Goal: Information Seeking & Learning: Learn about a topic

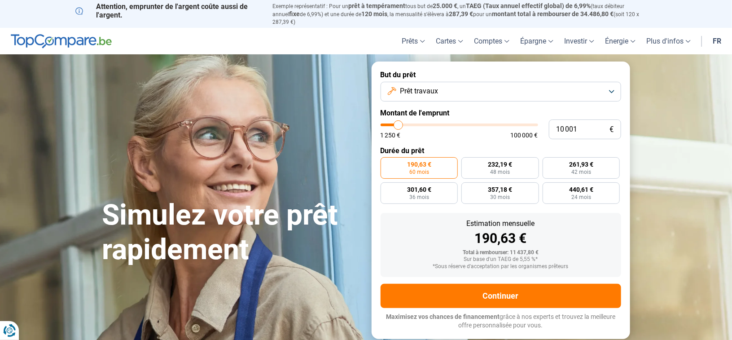
type input "86 000"
type input "86000"
click at [512, 123] on input "range" at bounding box center [460, 124] width 158 height 3
radio input "false"
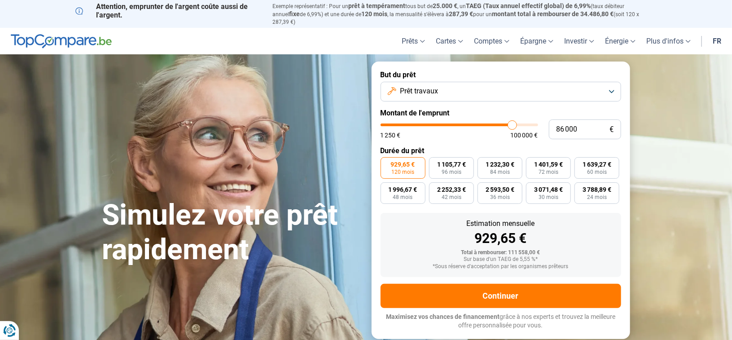
type input "87 500"
type input "87500"
type input "87 250"
type input "87250"
type input "87 000"
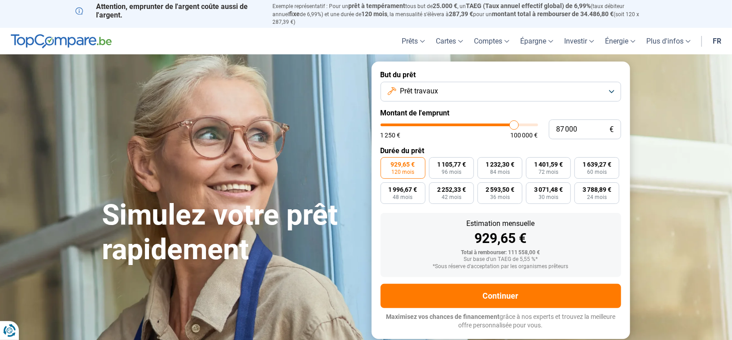
type input "87000"
type input "86 750"
type input "86750"
type input "86 500"
type input "86500"
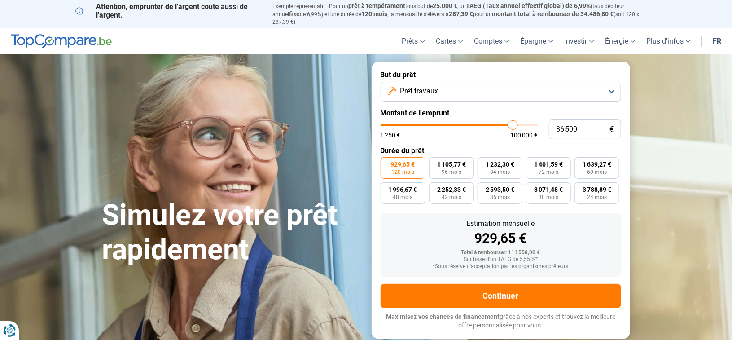
type input "86 250"
type input "86250"
type input "86 000"
type input "86000"
type input "85 750"
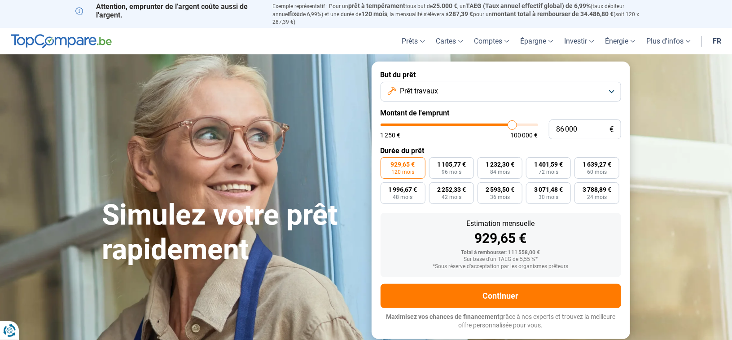
type input "85750"
type input "85 250"
type input "85250"
type input "85 000"
type input "85000"
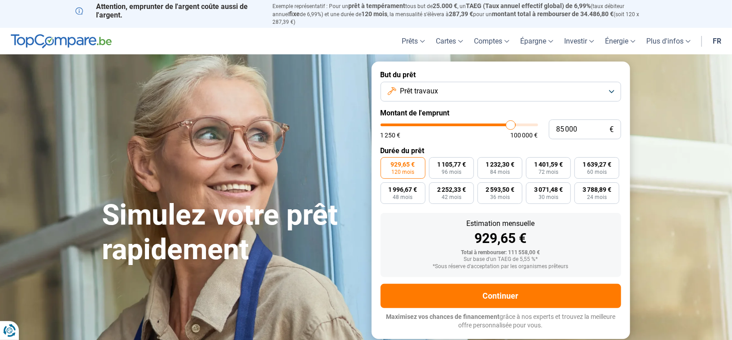
type input "84 750"
type input "84750"
type input "84 250"
type input "84250"
type input "84 000"
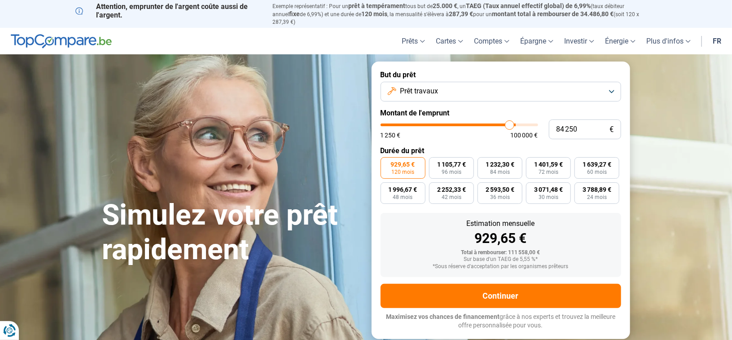
type input "84000"
type input "83 750"
type input "83750"
type input "83 250"
type input "83250"
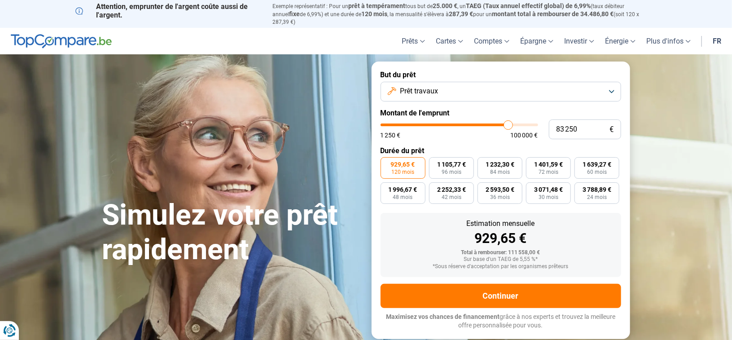
type input "83 000"
type input "83000"
type input "82 750"
type input "82750"
type input "82 500"
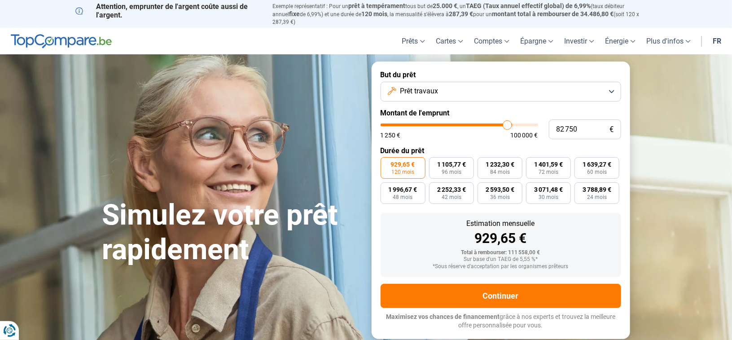
type input "82500"
type input "82 250"
type input "82250"
type input "82 000"
type input "82000"
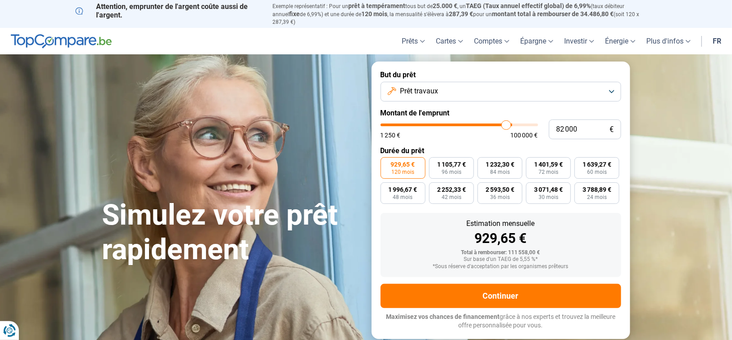
type input "81 750"
type input "81750"
type input "81 500"
type input "81500"
type input "81 250"
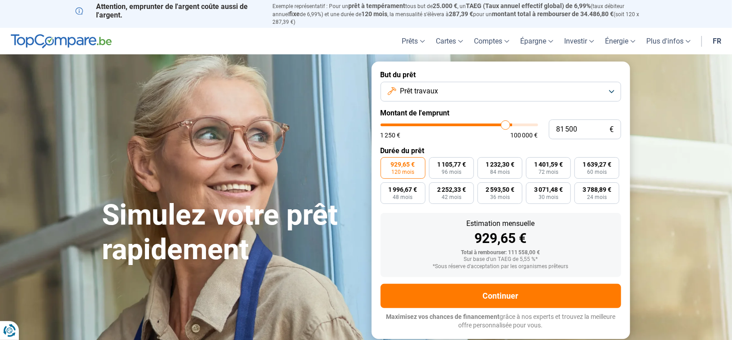
type input "81250"
type input "81 000"
type input "81000"
type input "80 750"
type input "80750"
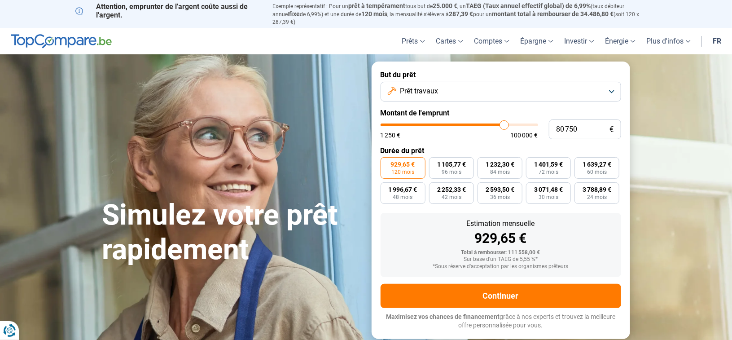
type input "80 500"
type input "80500"
type input "80 000"
type input "80000"
type input "79 250"
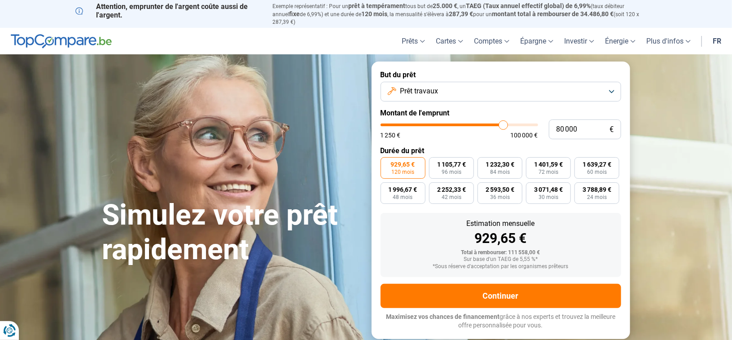
type input "79250"
type input "79 000"
type input "79000"
type input "78 250"
type input "78250"
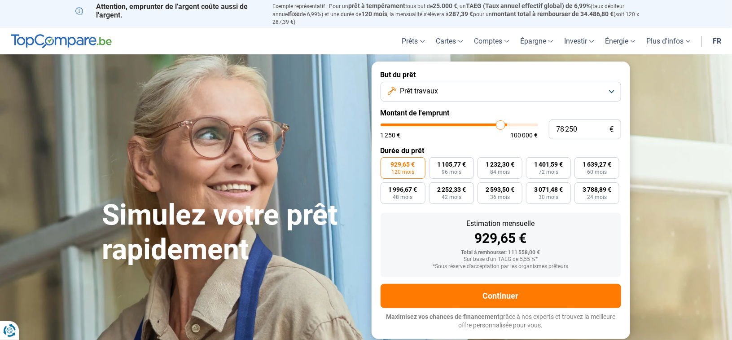
type input "77 750"
type input "77750"
type input "76 750"
type input "76750"
type input "75 750"
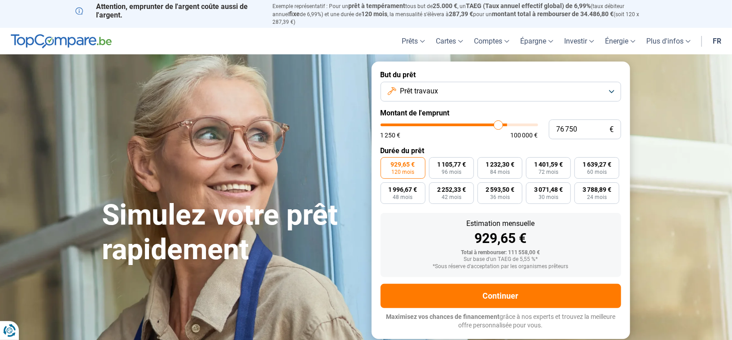
type input "75750"
type input "74 750"
type input "74750"
type input "73 500"
type input "73500"
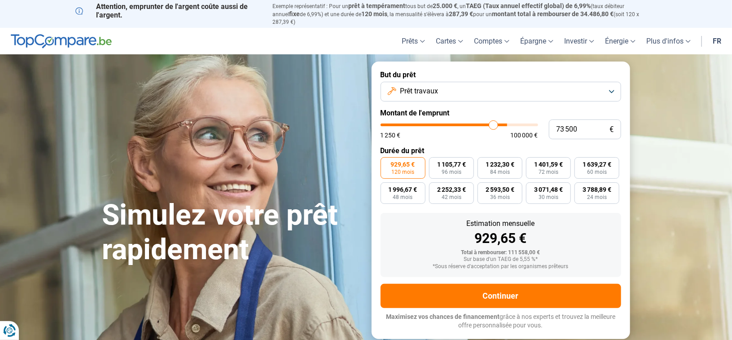
type input "72 500"
type input "72500"
type input "71 500"
type input "71500"
type input "70 500"
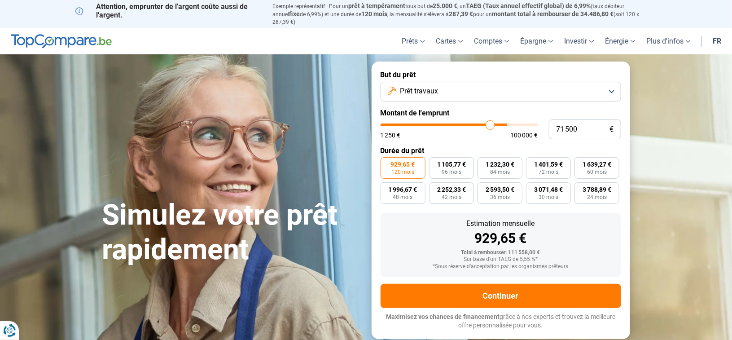
type input "70500"
type input "69 750"
type input "69750"
type input "69 000"
type input "69000"
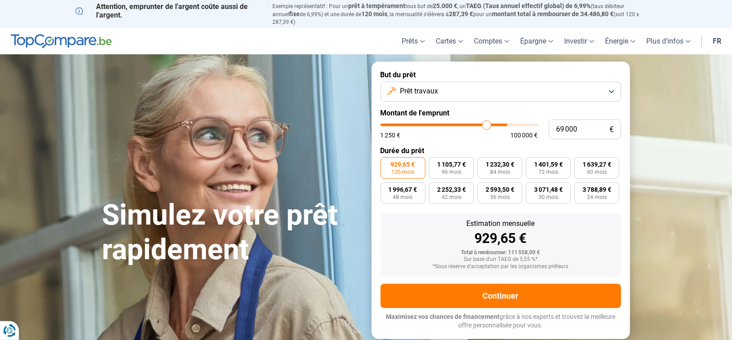
type input "68 250"
type input "68250"
type input "67 750"
type input "67750"
type input "67 250"
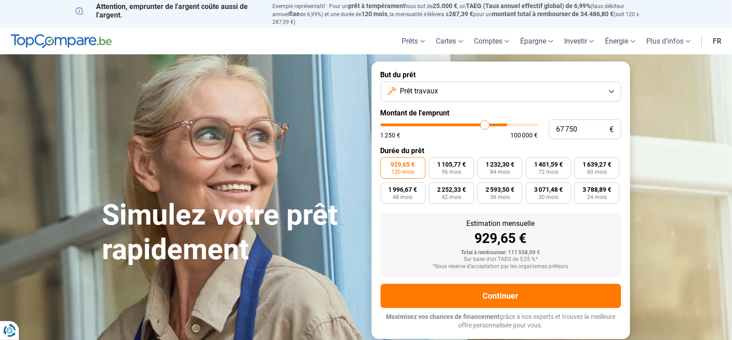
type input "67250"
type input "66 500"
type input "66500"
type input "66 000"
type input "66000"
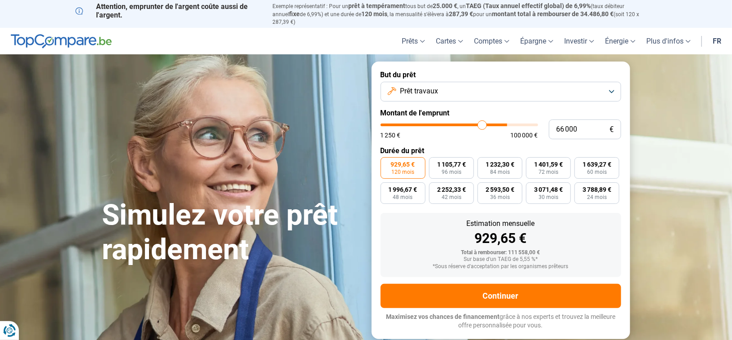
type input "65 500"
type input "65500"
type input "65 000"
type input "65000"
type input "64 750"
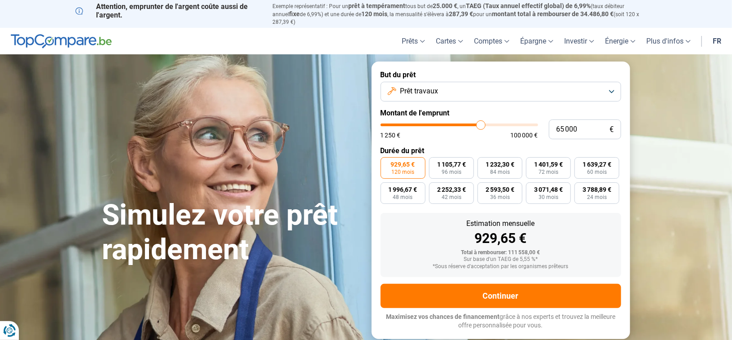
type input "64750"
type input "64 500"
type input "64500"
type input "64 250"
type input "64250"
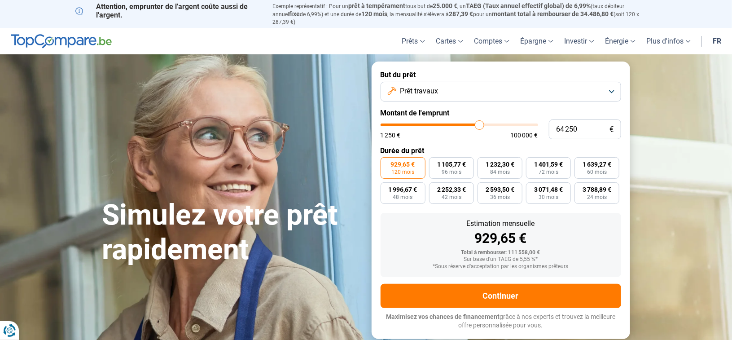
type input "64 000"
type input "64000"
type input "63 750"
type input "63750"
type input "63 500"
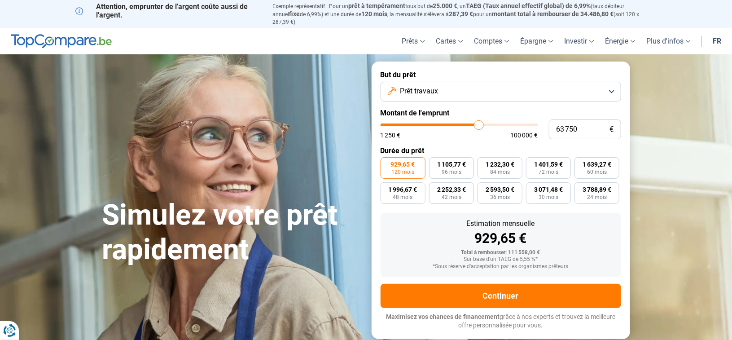
type input "63500"
type input "63 250"
type input "63250"
type input "63 000"
type input "63000"
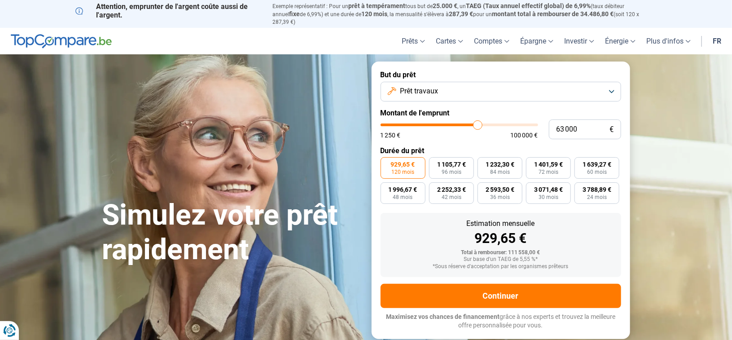
type input "62 750"
type input "62750"
type input "61 750"
type input "61750"
type input "61 250"
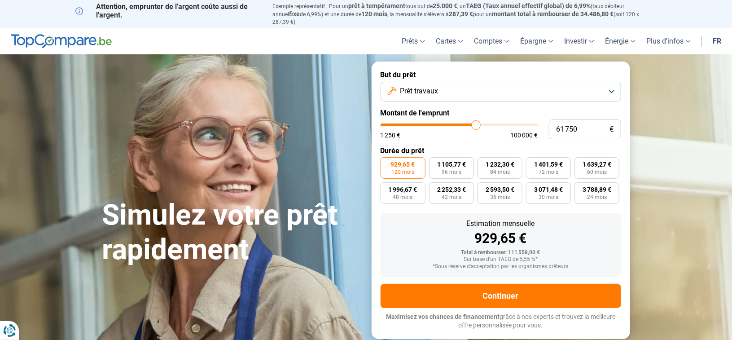
type input "61250"
type input "60 500"
type input "60500"
type input "60 000"
type input "60000"
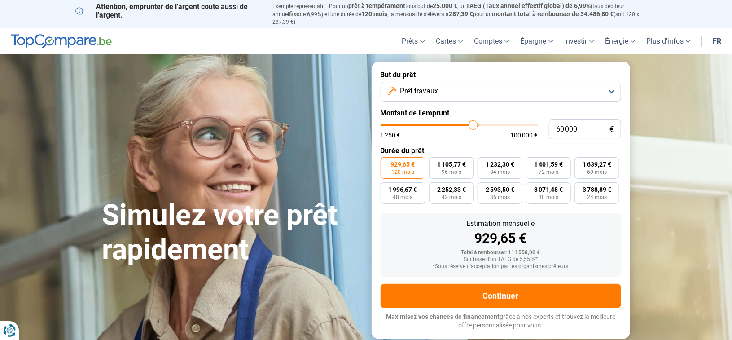
type input "59 500"
type input "59500"
type input "58 500"
type input "58500"
type input "58 000"
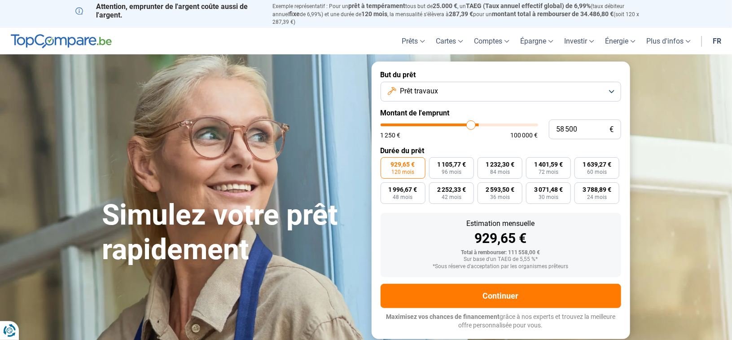
type input "58000"
type input "57 750"
type input "57750"
type input "57 250"
type input "57250"
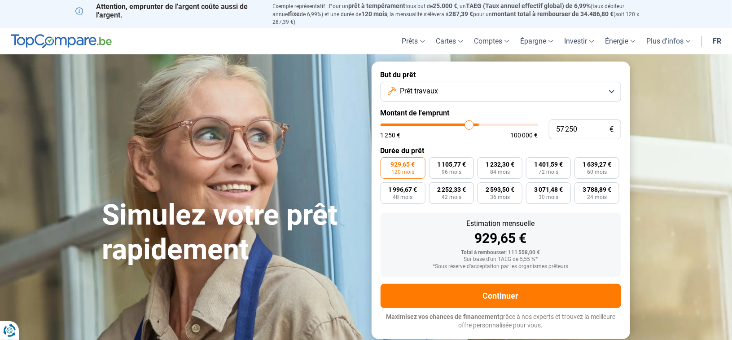
type input "56 750"
type input "56750"
type input "56 500"
type input "56500"
type input "56 250"
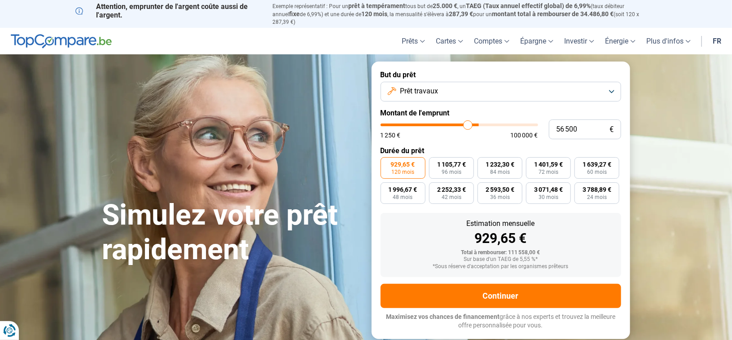
type input "56250"
type input "56 000"
type input "56000"
type input "55 750"
type input "55750"
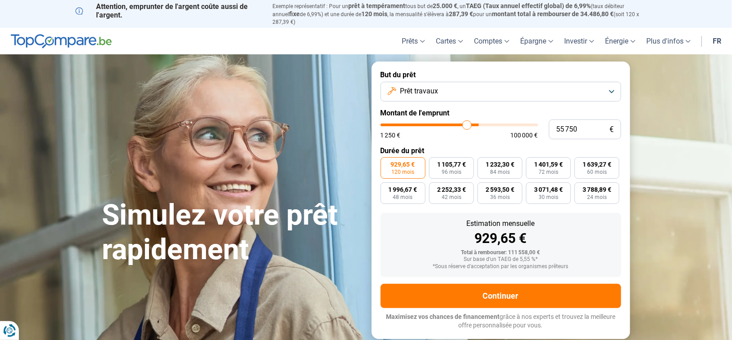
type input "55 500"
type input "55500"
type input "55 250"
type input "55250"
type input "55 000"
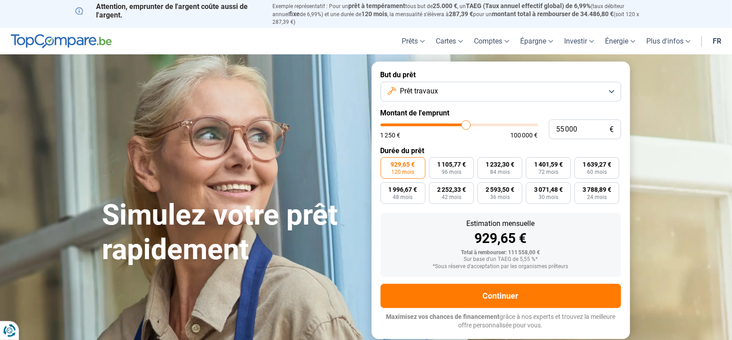
type input "55000"
type input "54 750"
type input "54750"
type input "54 500"
type input "54500"
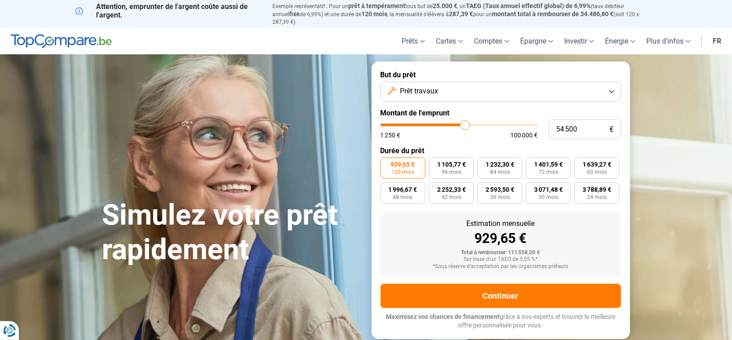
type input "54 250"
type input "54250"
type input "54 000"
type input "54000"
type input "53 750"
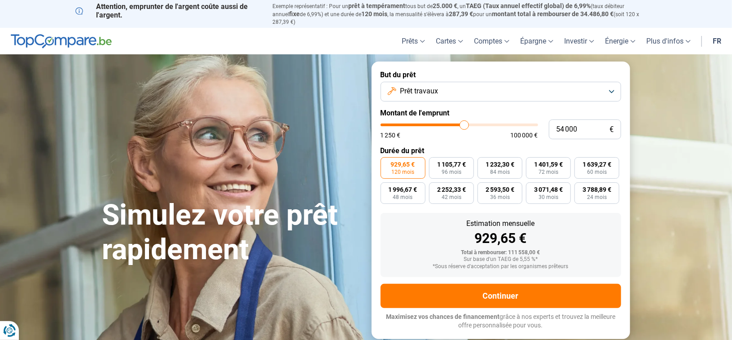
type input "53750"
type input "53 500"
type input "53500"
type input "53 250"
type input "53250"
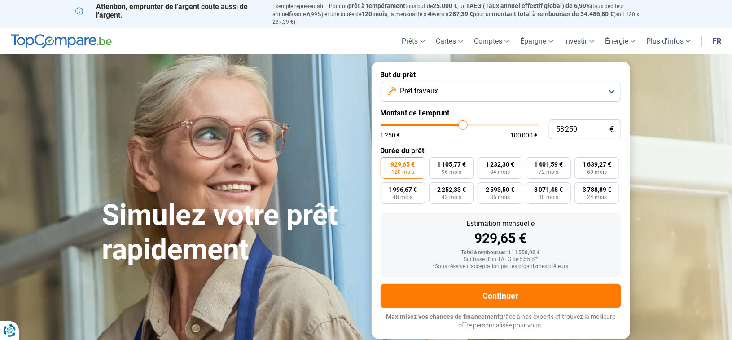
type input "53 000"
type input "53000"
type input "52 750"
type input "52750"
type input "52 500"
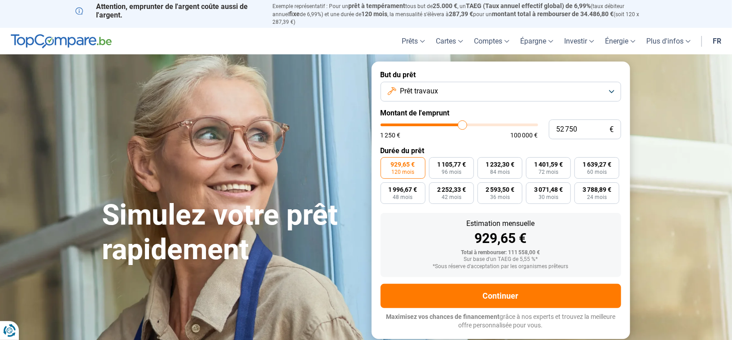
type input "52500"
type input "52 000"
type input "52000"
type input "51 750"
type input "51750"
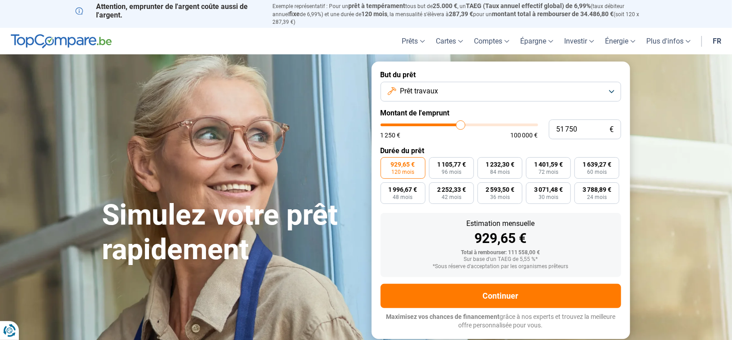
type input "51 500"
type input "51500"
type input "51 250"
type input "51250"
type input "50 750"
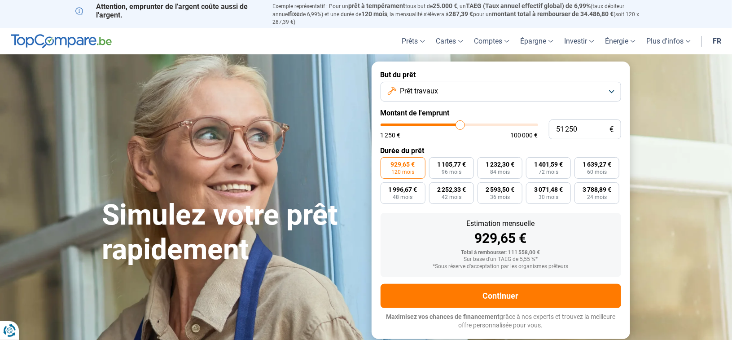
type input "50750"
type input "50 500"
type input "50500"
type input "50 250"
type input "50250"
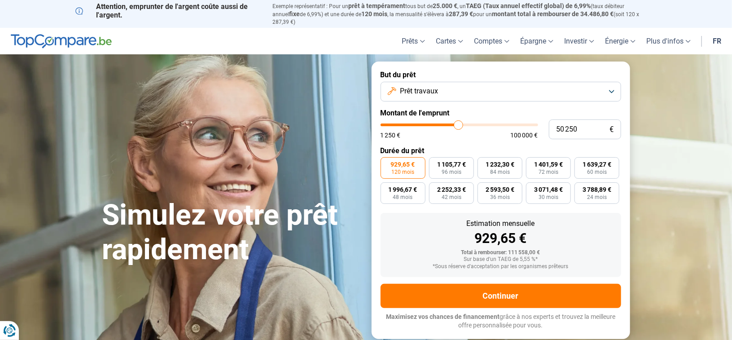
type input "50 000"
type input "50000"
type input "49 750"
type input "49750"
type input "49 500"
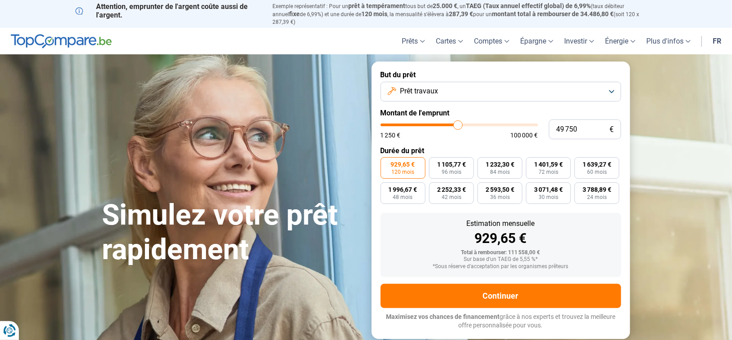
type input "49500"
type input "49 250"
type input "49250"
type input "49 000"
type input "49000"
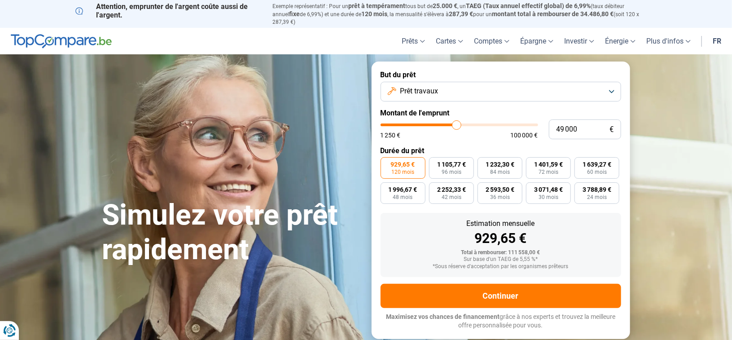
type input "49 250"
type input "49250"
type input "49 750"
type input "49750"
type input "50 000"
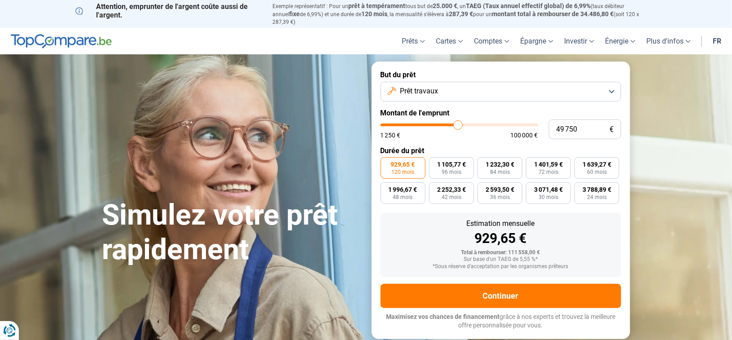
type input "50000"
type input "50 250"
drag, startPoint x: 514, startPoint y: 116, endPoint x: 459, endPoint y: 145, distance: 62.6
click at [459, 126] on input "range" at bounding box center [460, 124] width 158 height 3
drag, startPoint x: 458, startPoint y: 118, endPoint x: 421, endPoint y: 124, distance: 37.8
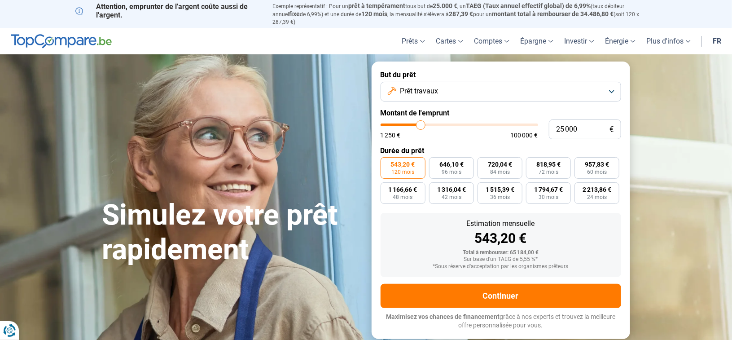
click at [421, 124] on input "range" at bounding box center [460, 124] width 158 height 3
drag, startPoint x: 417, startPoint y: 117, endPoint x: 427, endPoint y: 117, distance: 10.3
click at [427, 123] on input "range" at bounding box center [460, 124] width 158 height 3
drag, startPoint x: 428, startPoint y: 118, endPoint x: 422, endPoint y: 123, distance: 7.6
click at [422, 123] on input "range" at bounding box center [460, 124] width 158 height 3
